Goal: Navigation & Orientation: Find specific page/section

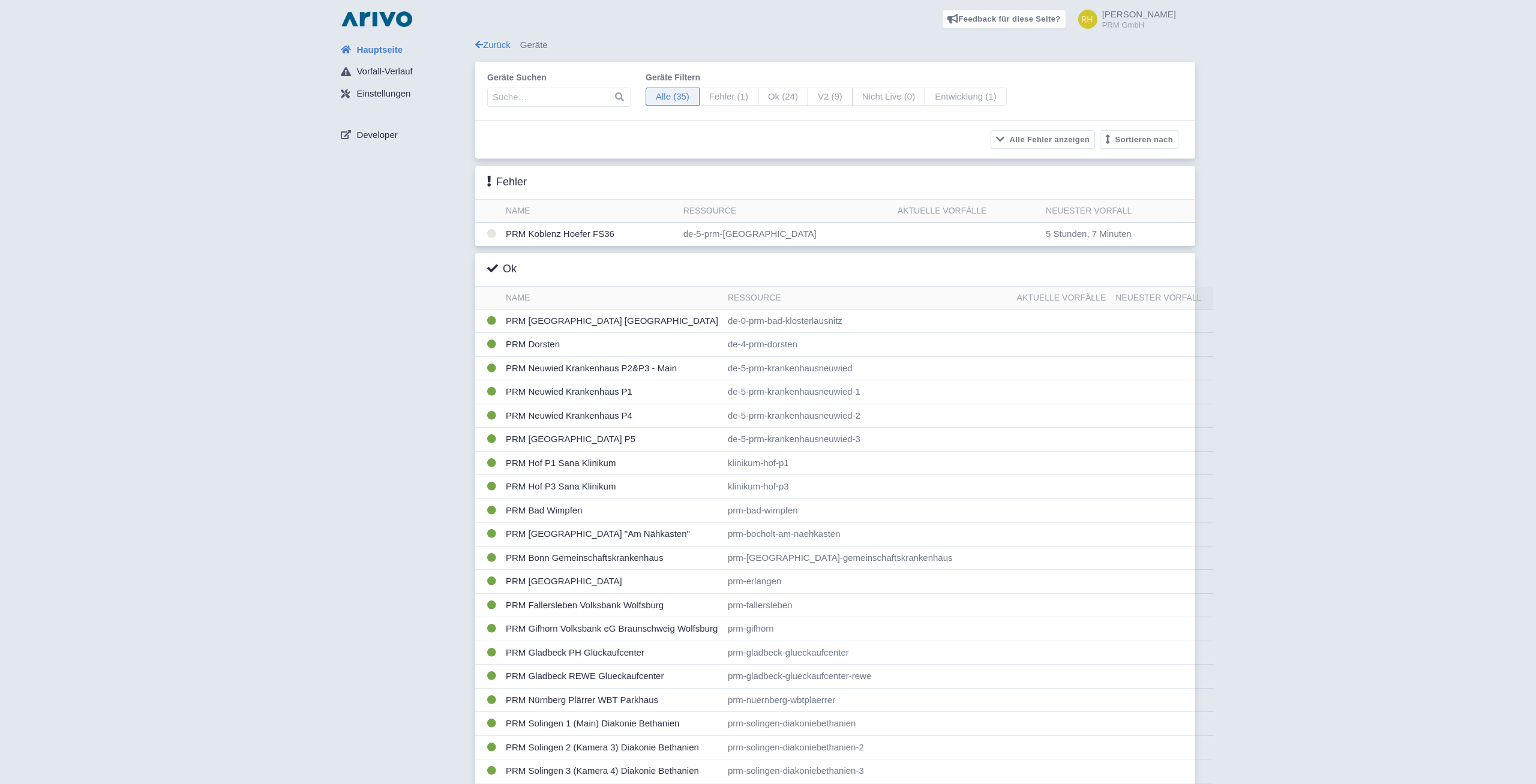
click at [288, 234] on div "Hauptseite Vorfall-Verlauf Einstellungen Developer Zurück Geräte Geräte suchen …" at bounding box center [768, 600] width 1517 height 1123
click at [256, 385] on div "Hauptseite Vorfall-Verlauf Einstellungen Developer Zurück Geräte Geräte suchen …" at bounding box center [768, 600] width 1517 height 1123
click at [243, 387] on div "Hauptseite Vorfall-Verlauf Einstellungen Developer Zurück Geräte Geräte suchen …" at bounding box center [768, 600] width 1517 height 1123
